Goal: Task Accomplishment & Management: Use online tool/utility

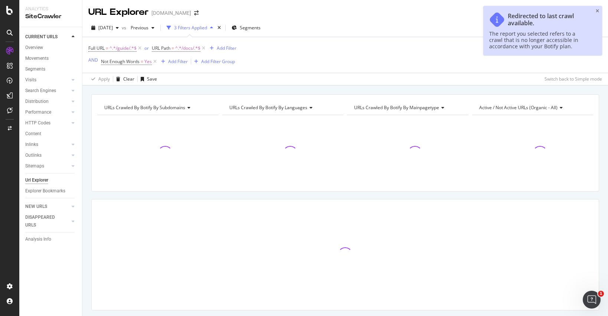
click at [554, 25] on div "Redirected to last crawl available." at bounding box center [548, 20] width 81 height 14
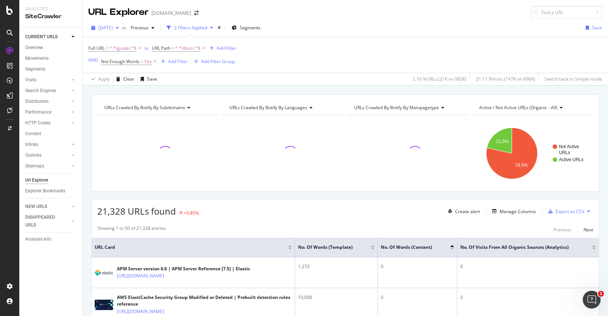
click at [113, 29] on span "[DATE]" at bounding box center [105, 27] width 14 height 6
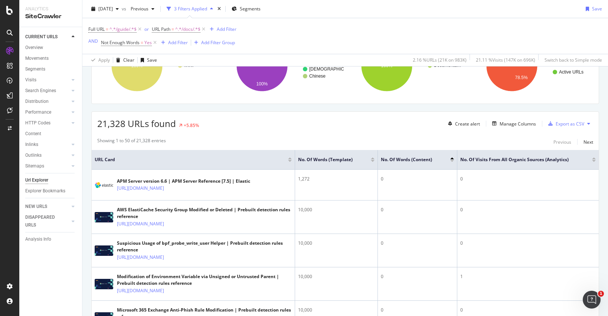
scroll to position [88, 0]
click at [113, 7] on span "[DATE]" at bounding box center [105, 9] width 14 height 6
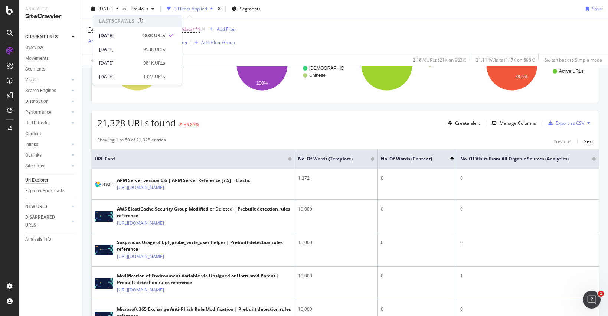
click at [219, 113] on div "21,328 URLs found +5.85% Create alert Manage Columns Export as CSV" at bounding box center [345, 120] width 507 height 18
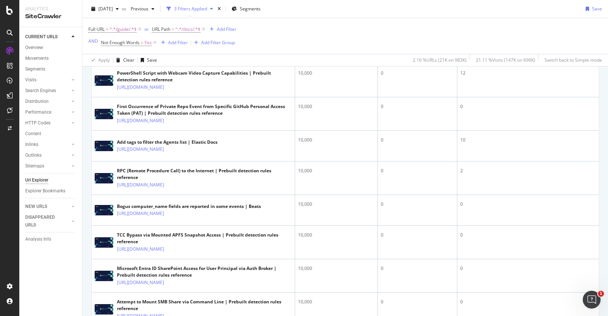
scroll to position [1998, 0]
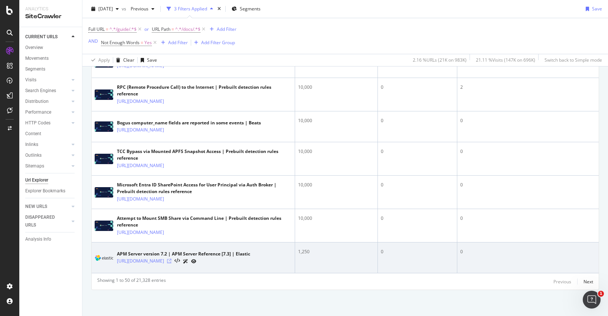
click at [171, 260] on icon at bounding box center [169, 261] width 4 height 4
